Goal: Task Accomplishment & Management: Use online tool/utility

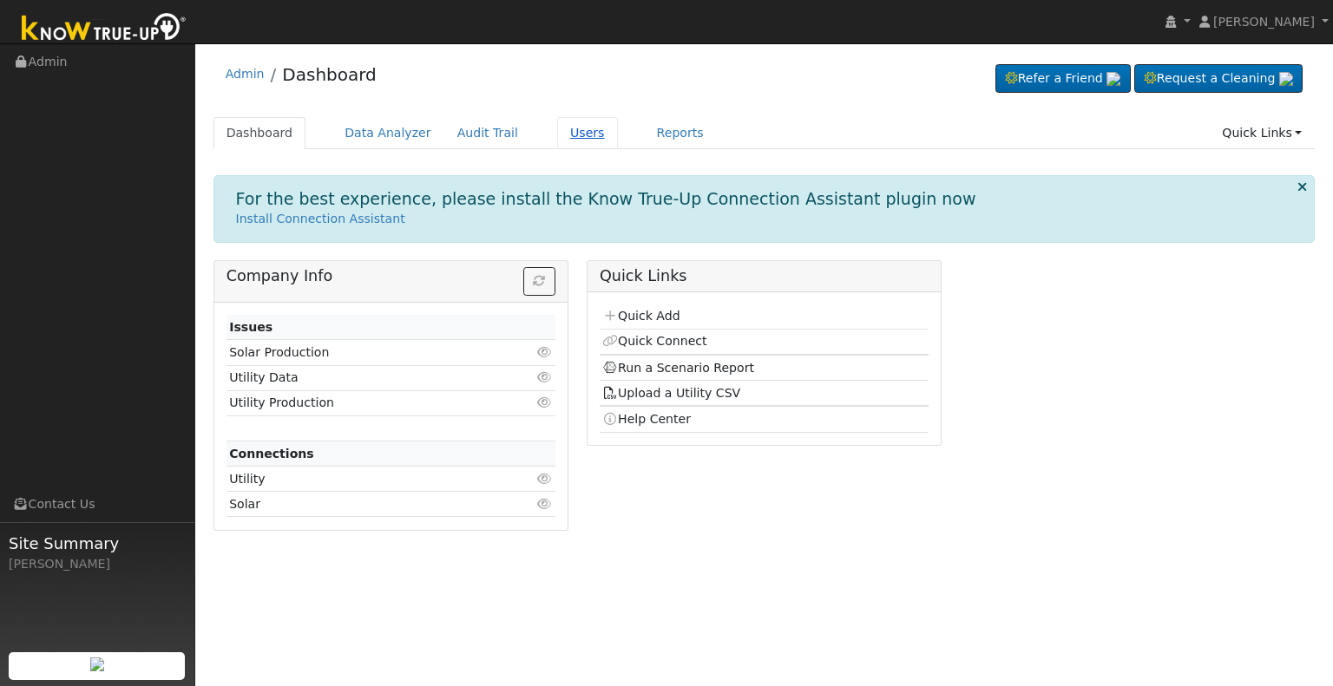
click at [557, 138] on link "Users" at bounding box center [587, 133] width 61 height 32
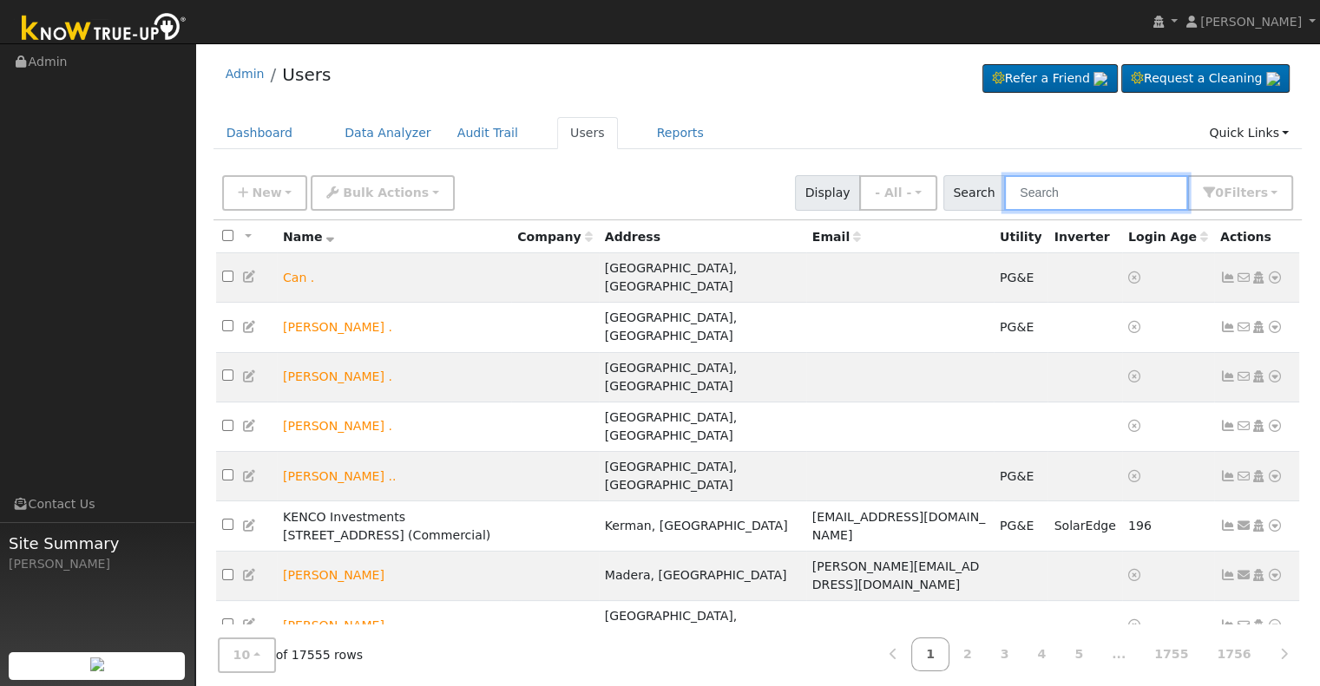
click at [1056, 200] on input "text" at bounding box center [1096, 193] width 184 height 36
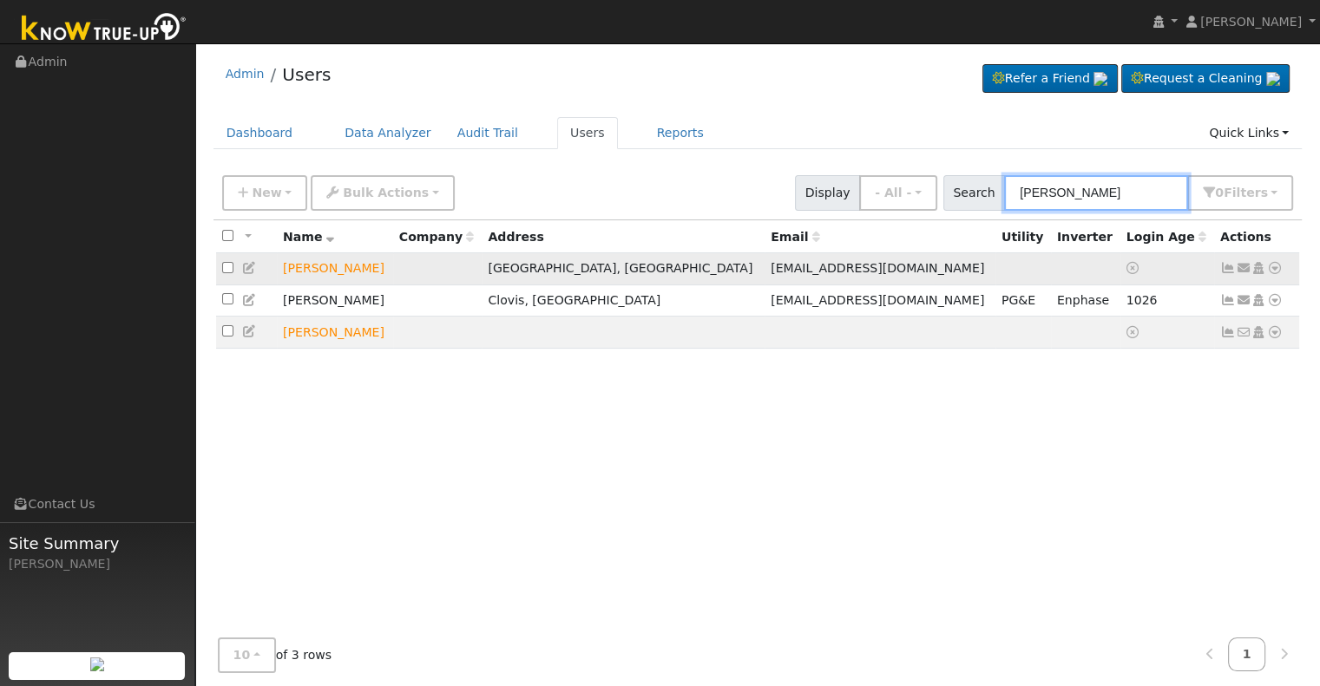
type input "[PERSON_NAME]"
click at [1274, 270] on icon at bounding box center [1275, 268] width 16 height 12
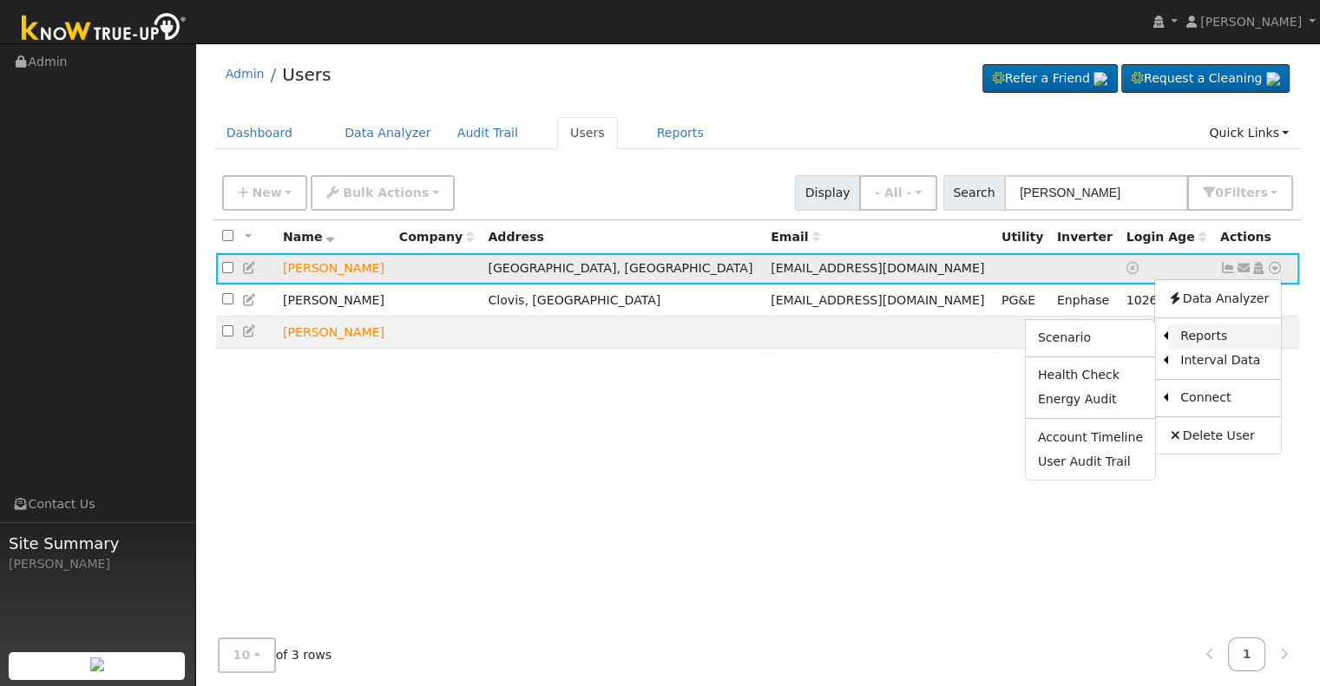
click at [1212, 335] on link "Reports" at bounding box center [1224, 337] width 113 height 24
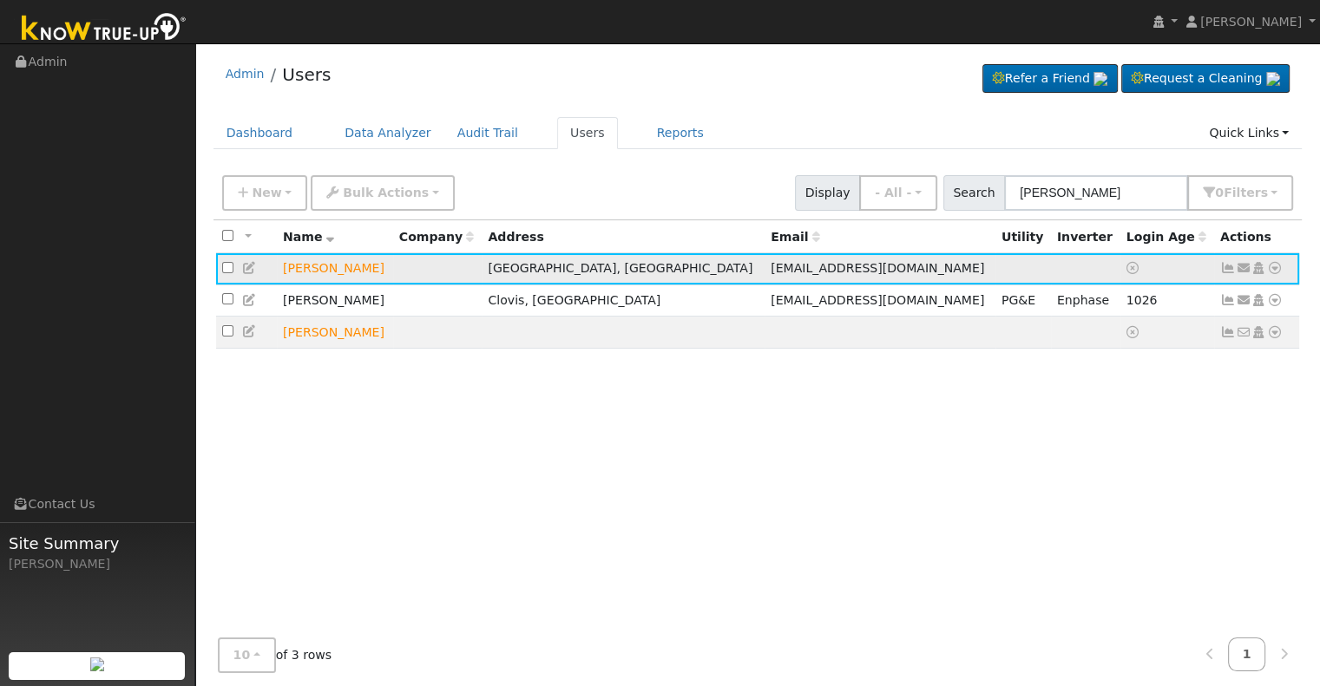
click at [1279, 273] on icon at bounding box center [1275, 268] width 16 height 12
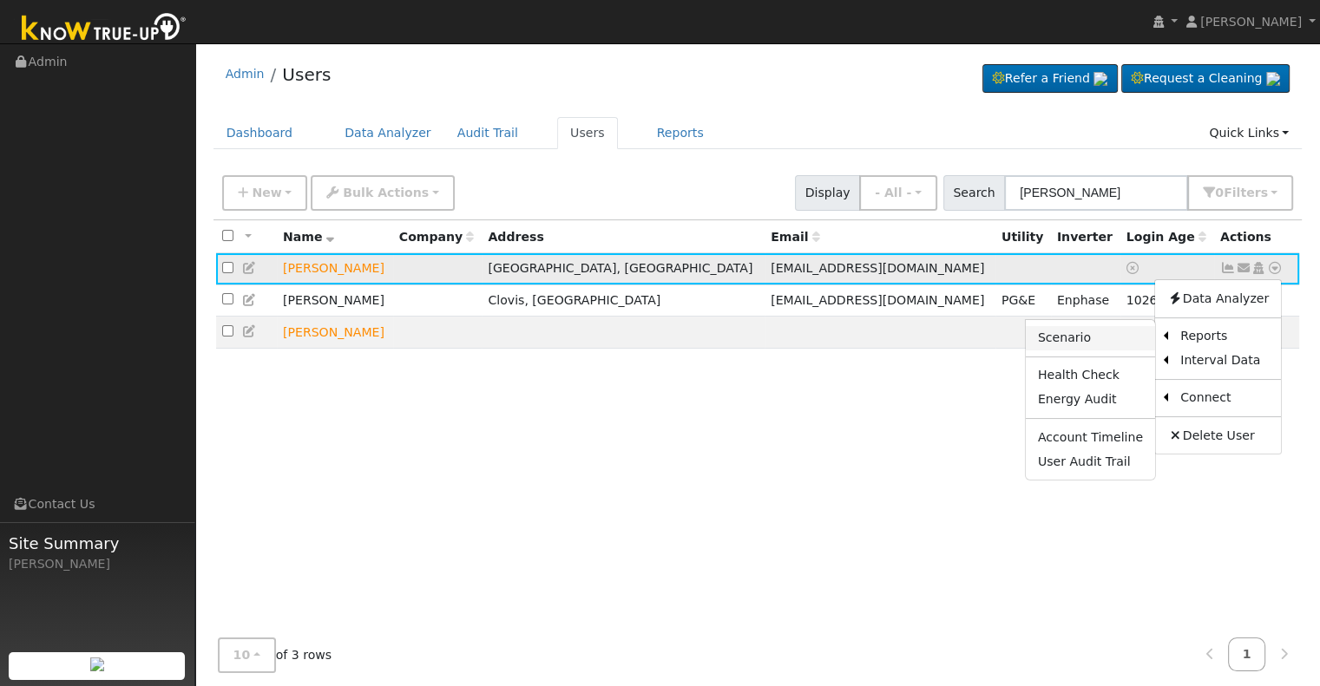
click at [1110, 338] on link "Scenario" at bounding box center [1090, 338] width 129 height 24
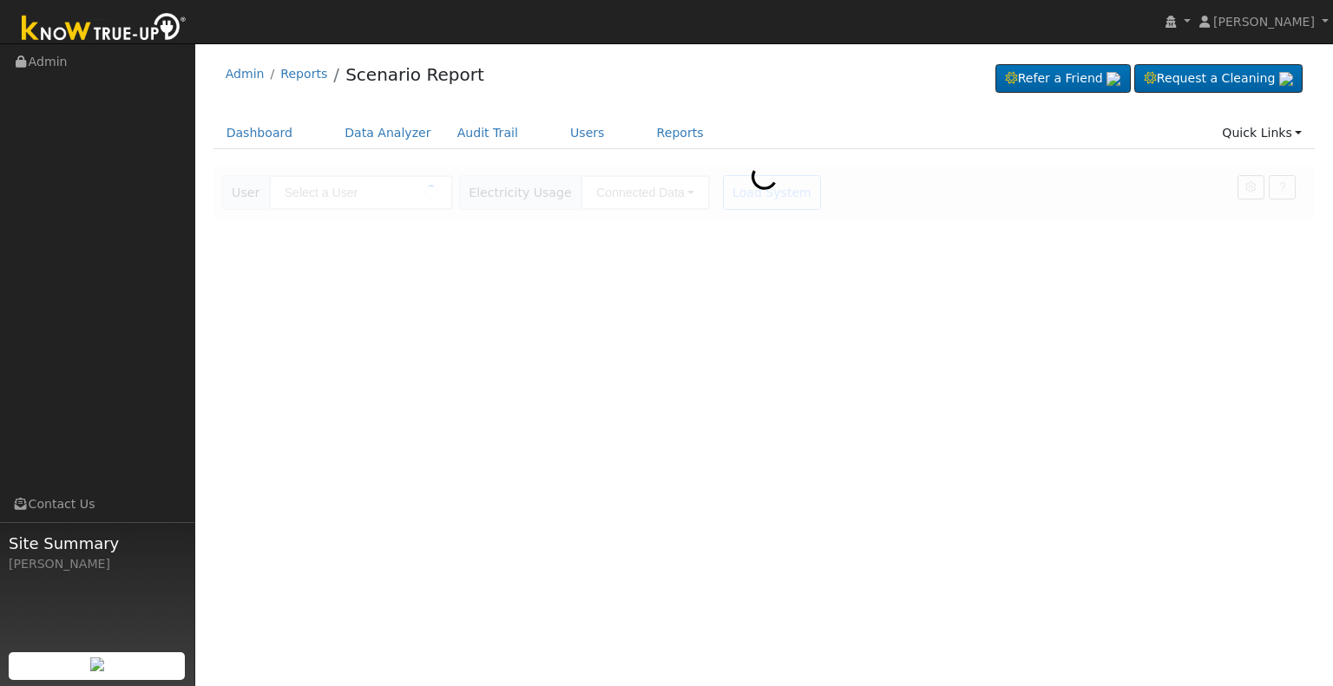
type input "[PERSON_NAME]"
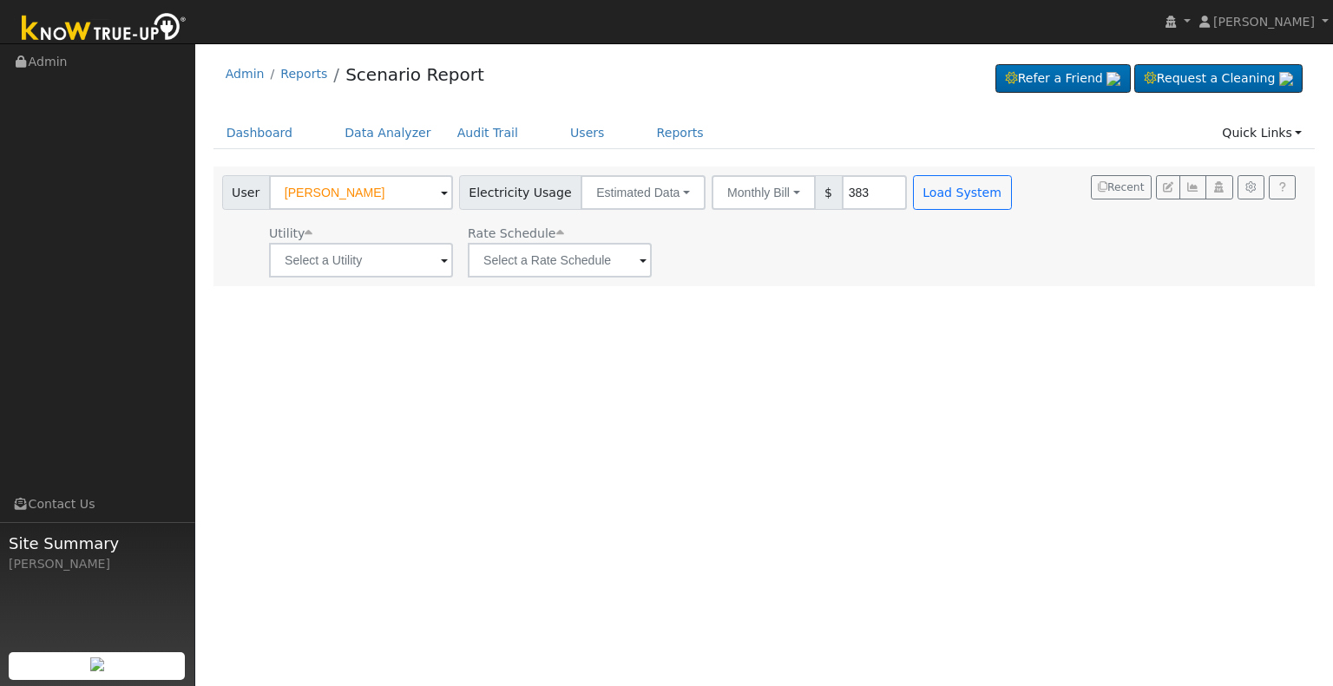
click at [441, 260] on span at bounding box center [444, 262] width 7 height 20
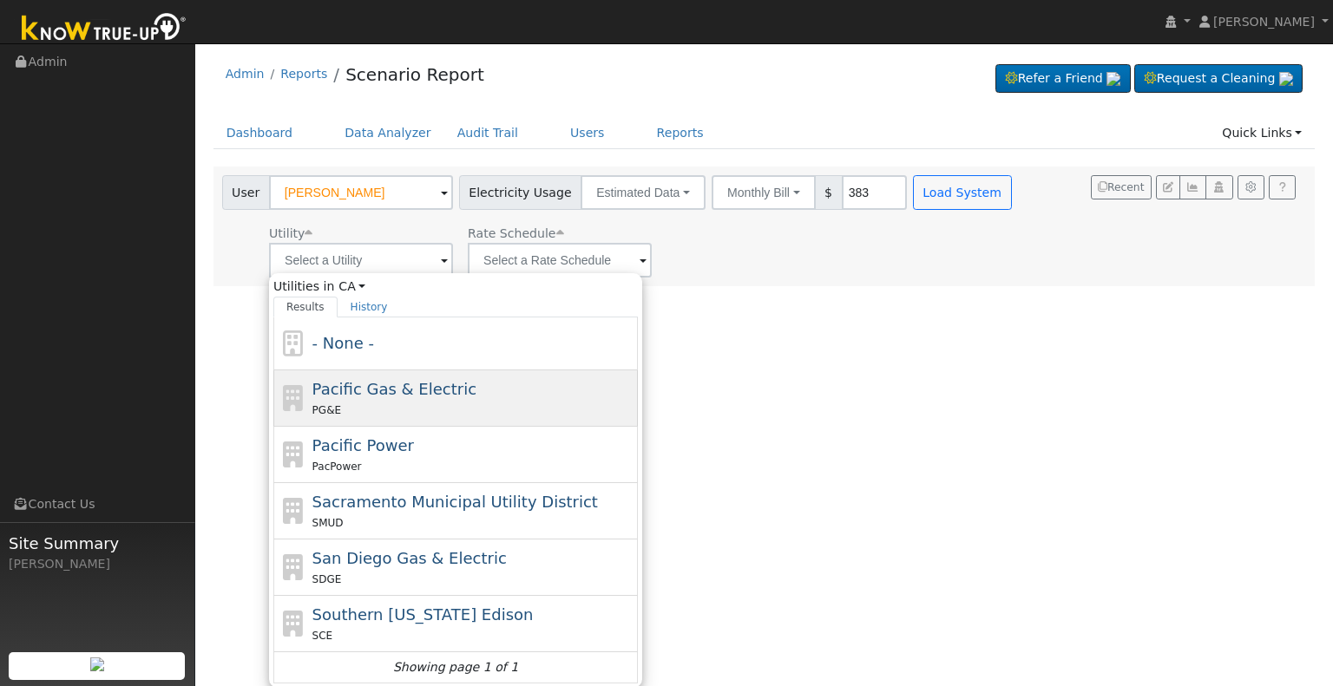
click at [426, 397] on span "Pacific Gas & Electric" at bounding box center [394, 389] width 164 height 18
type input "Pacific Gas & Electric"
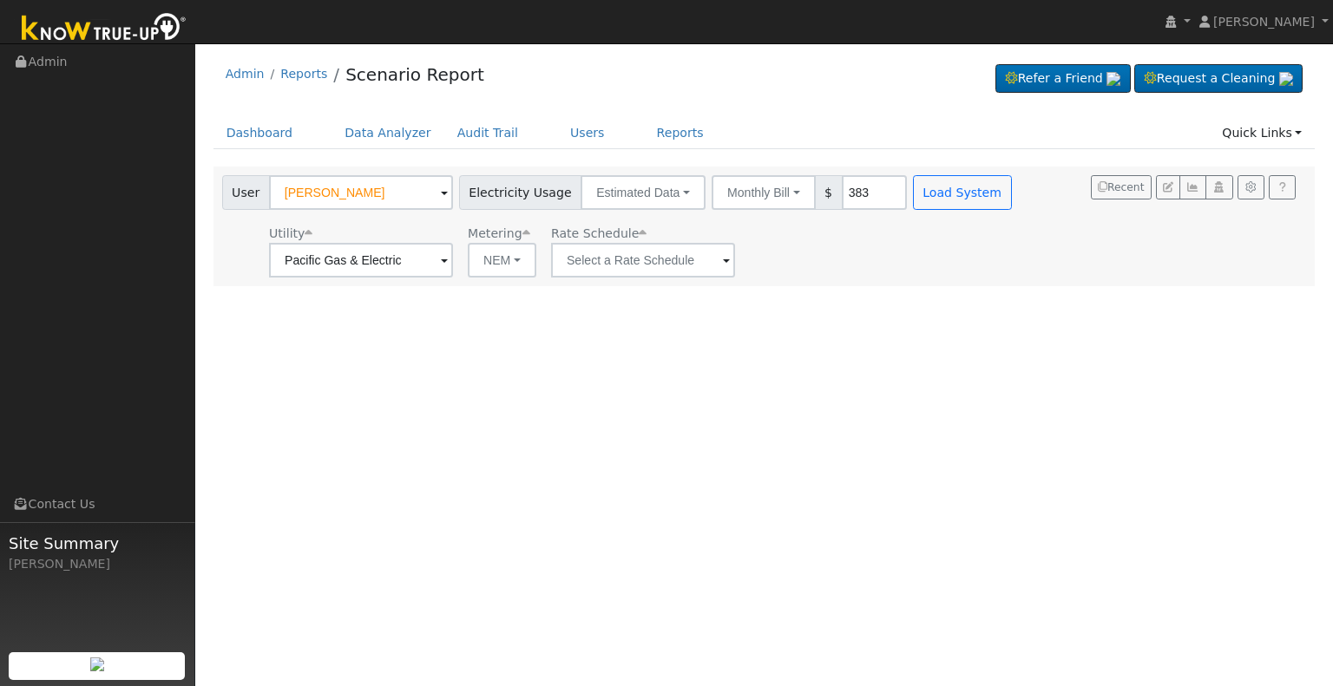
click at [448, 264] on span at bounding box center [444, 262] width 7 height 20
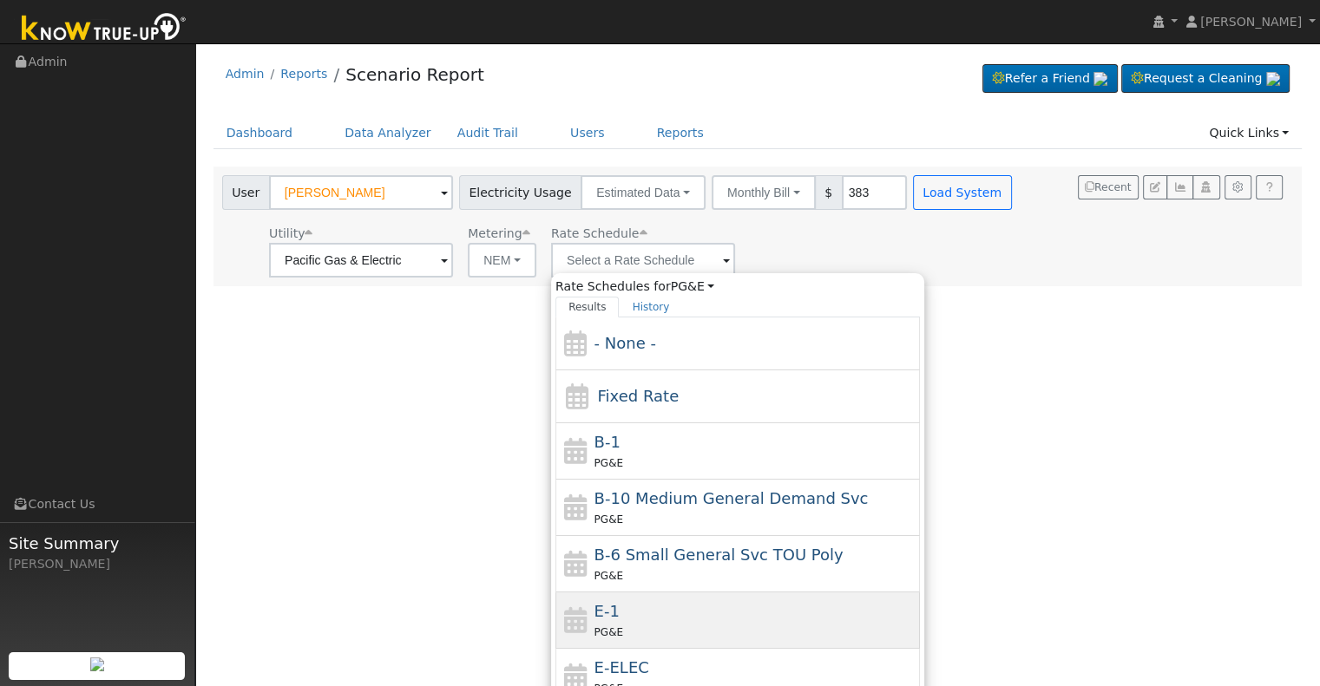
click at [642, 623] on div "PG&E" at bounding box center [756, 632] width 322 height 18
type input "E-1"
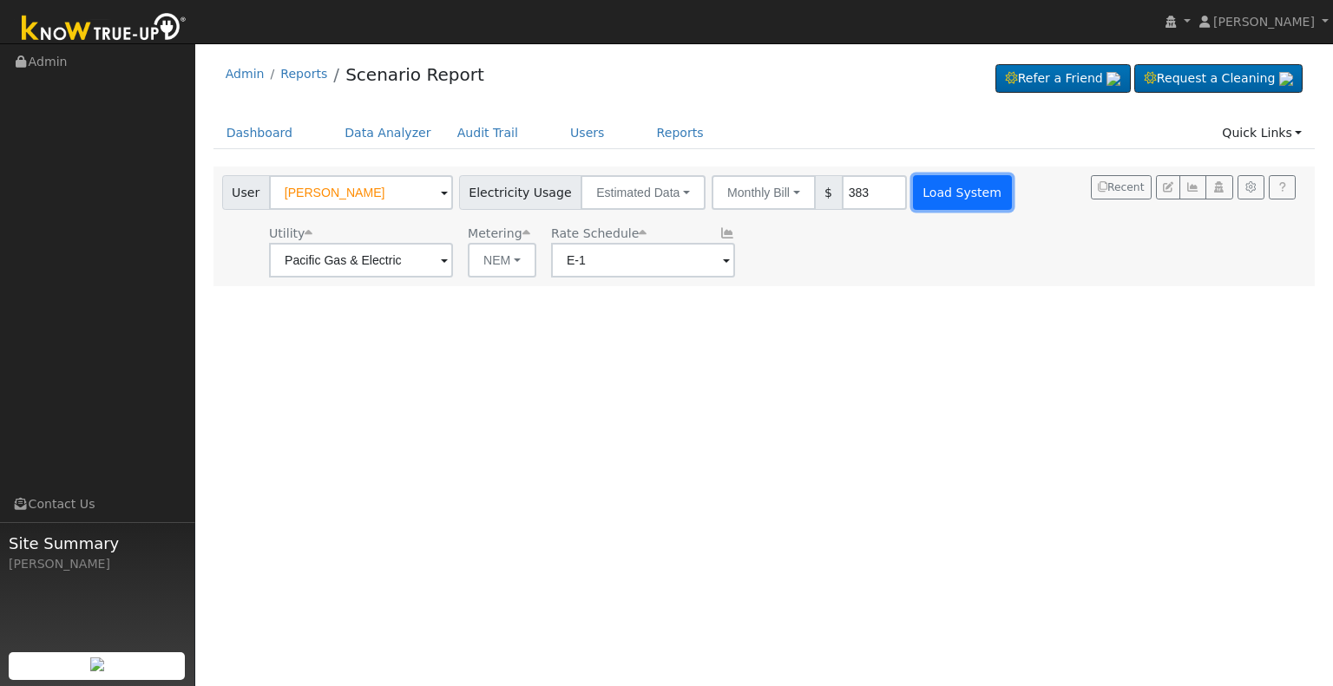
click at [962, 197] on button "Load System" at bounding box center [962, 192] width 99 height 35
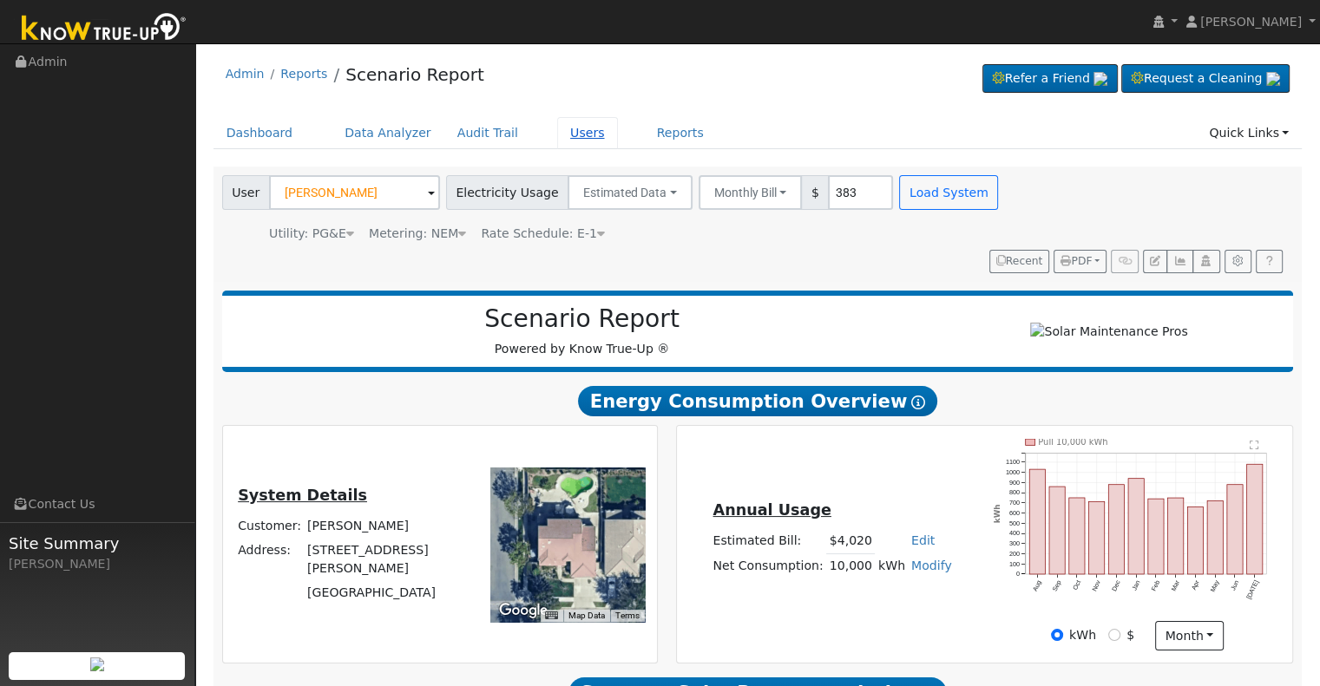
click at [557, 135] on link "Users" at bounding box center [587, 133] width 61 height 32
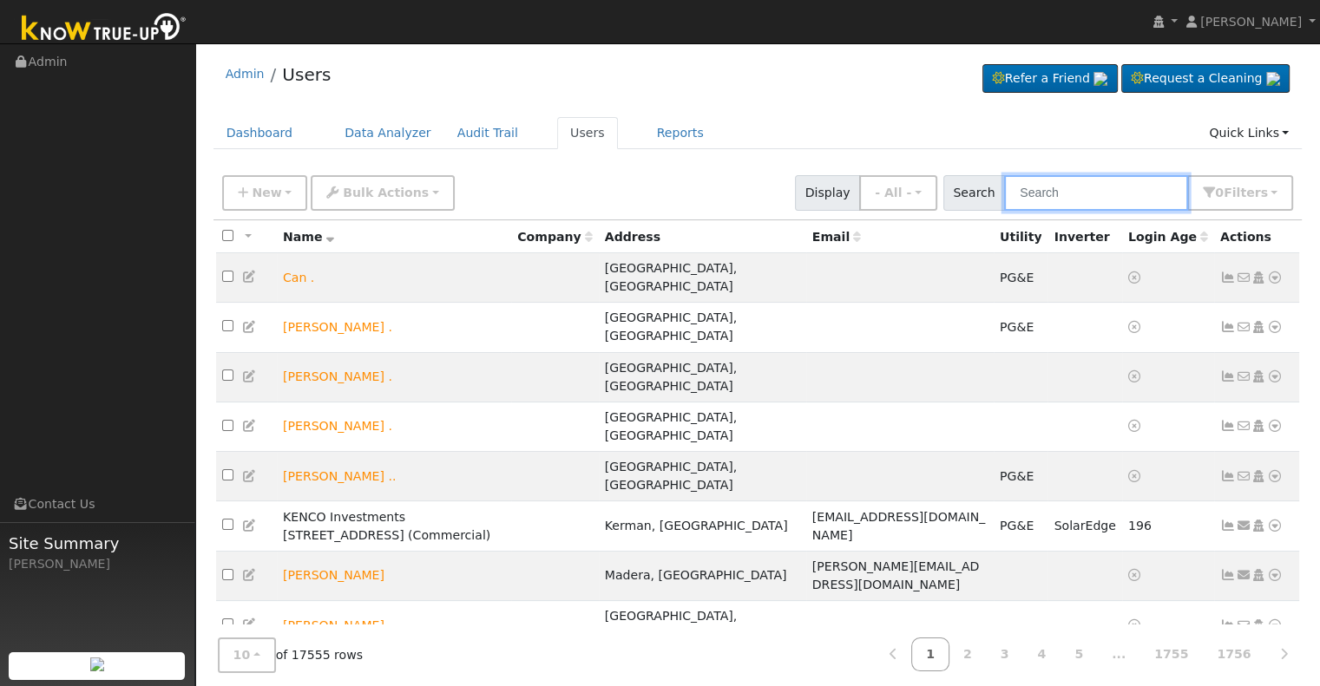
click at [1074, 189] on input "text" at bounding box center [1096, 193] width 184 height 36
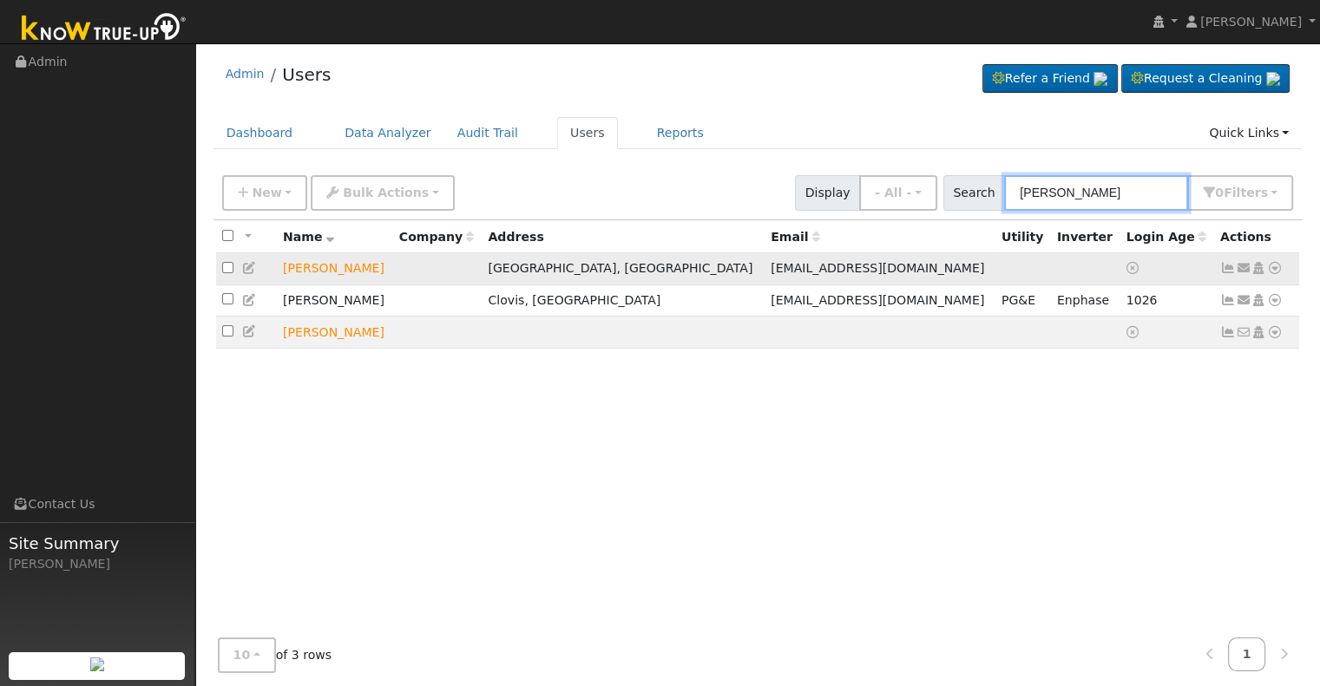
type input "[PERSON_NAME]"
click at [1257, 267] on icon at bounding box center [1259, 268] width 16 height 12
